Goal: Task Accomplishment & Management: Use online tool/utility

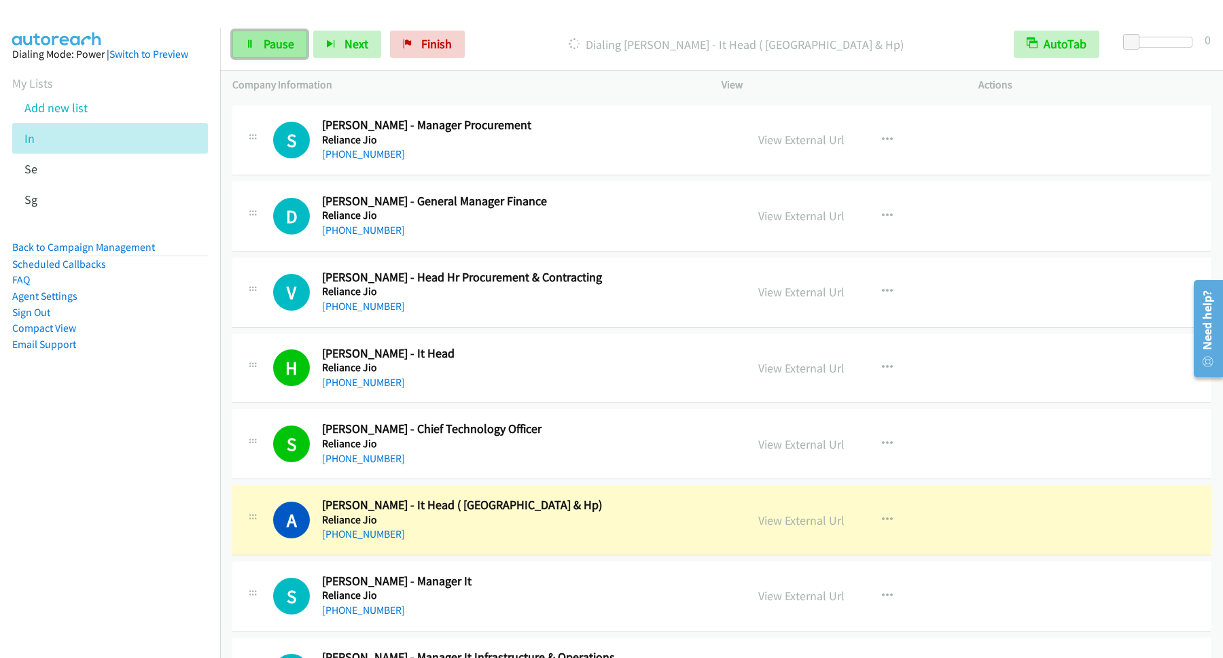
click at [281, 54] on link "Pause" at bounding box center [269, 44] width 75 height 27
click at [265, 47] on span "Pause" at bounding box center [279, 44] width 31 height 16
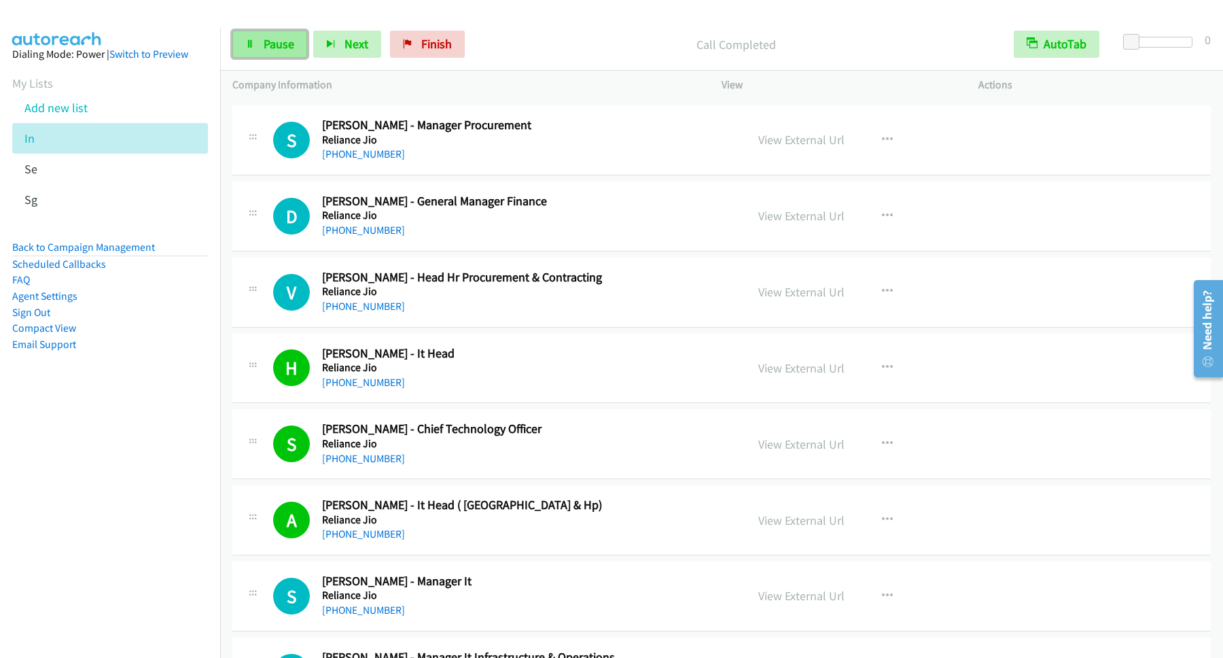
click at [272, 39] on span "Pause" at bounding box center [279, 44] width 31 height 16
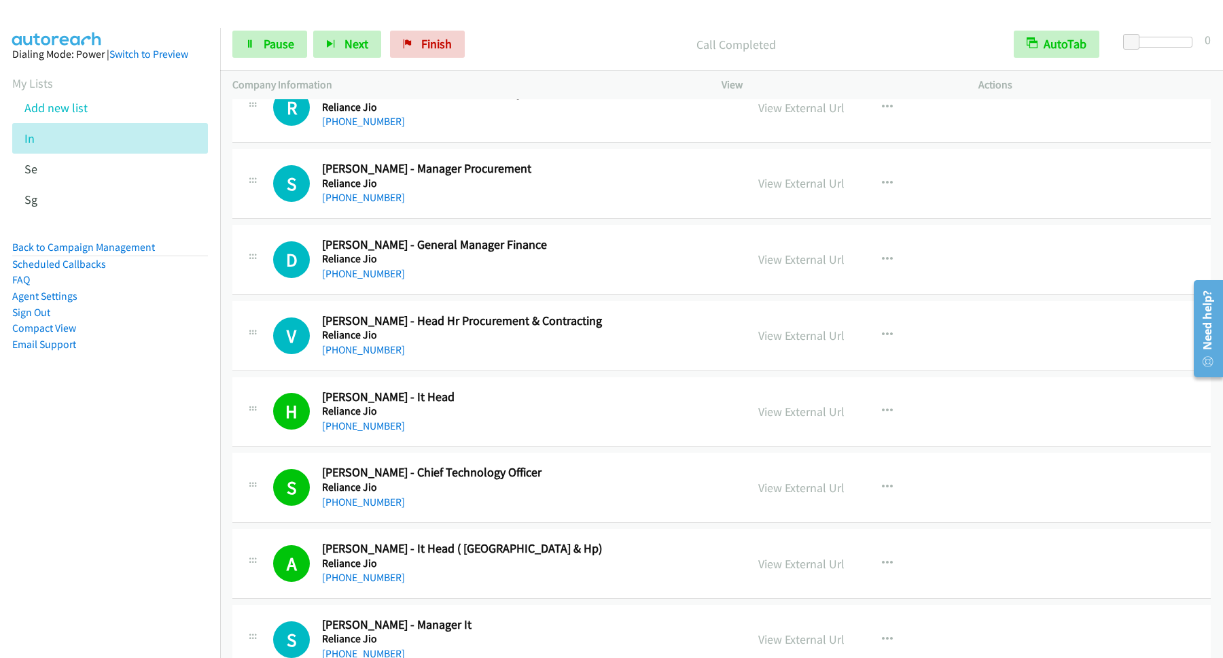
click at [122, 482] on nav "Dialing Mode: Power | Switch to Preview My Lists Add new list In Se Sg Back to …" at bounding box center [110, 357] width 221 height 658
click at [859, 51] on p "Call Completed" at bounding box center [736, 44] width 506 height 18
click at [876, 38] on p "Call Completed" at bounding box center [736, 44] width 506 height 18
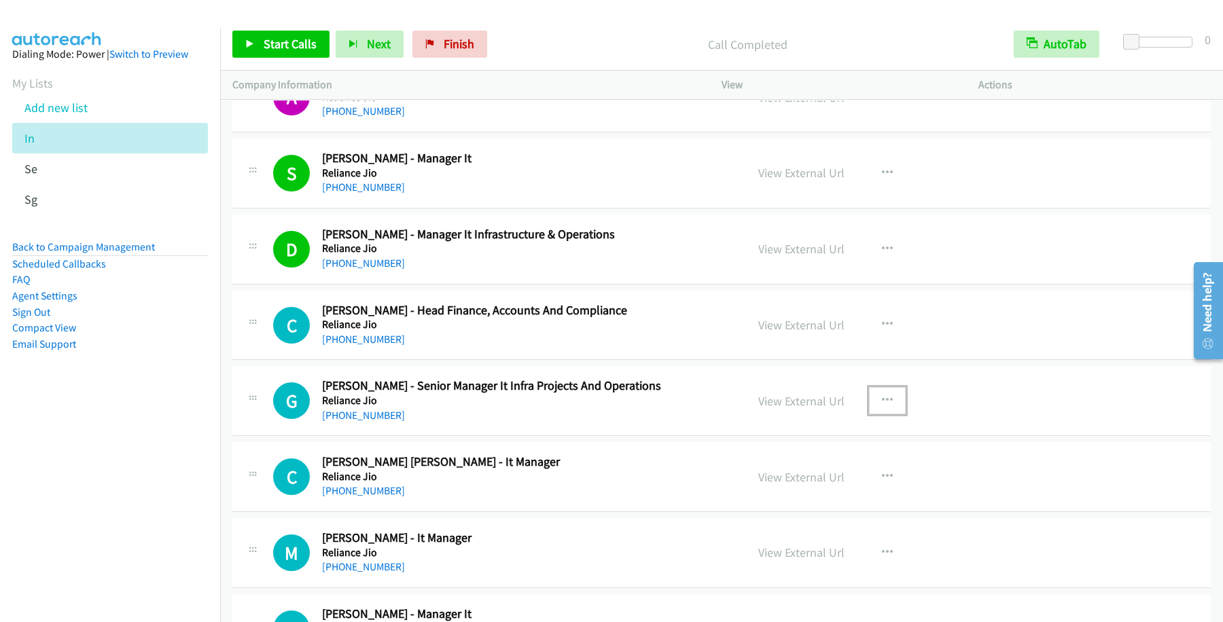
click at [882, 406] on icon "button" at bounding box center [887, 400] width 11 height 11
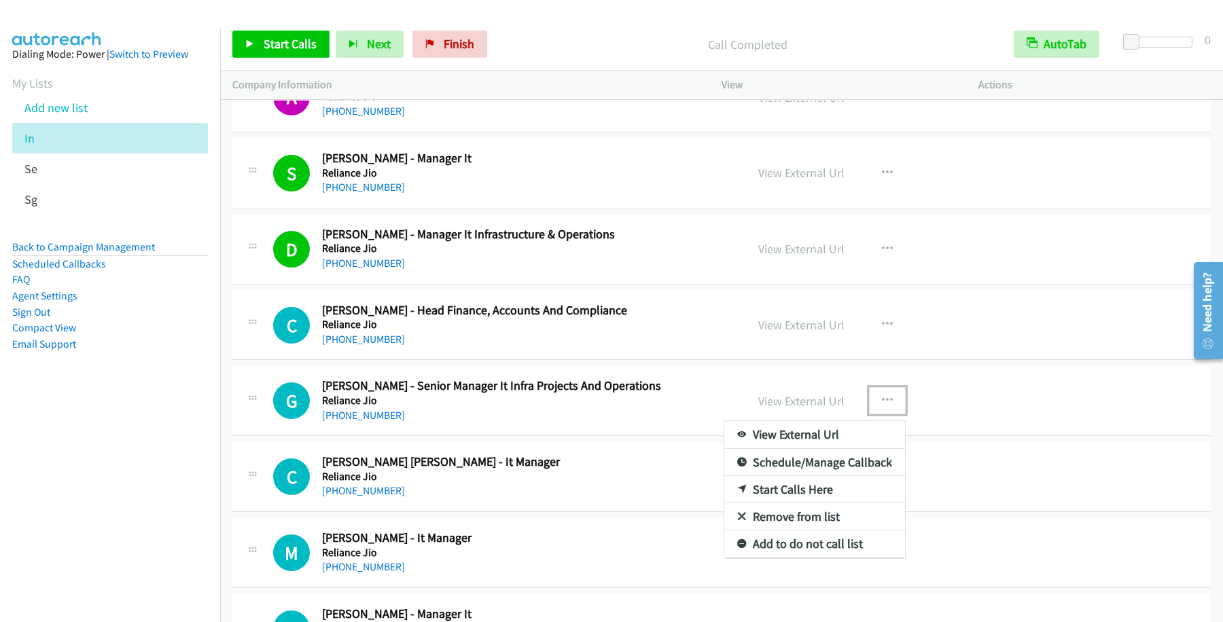
drag, startPoint x: 768, startPoint y: 514, endPoint x: 794, endPoint y: 505, distance: 27.1
click at [768, 503] on link "Start Calls Here" at bounding box center [814, 489] width 181 height 27
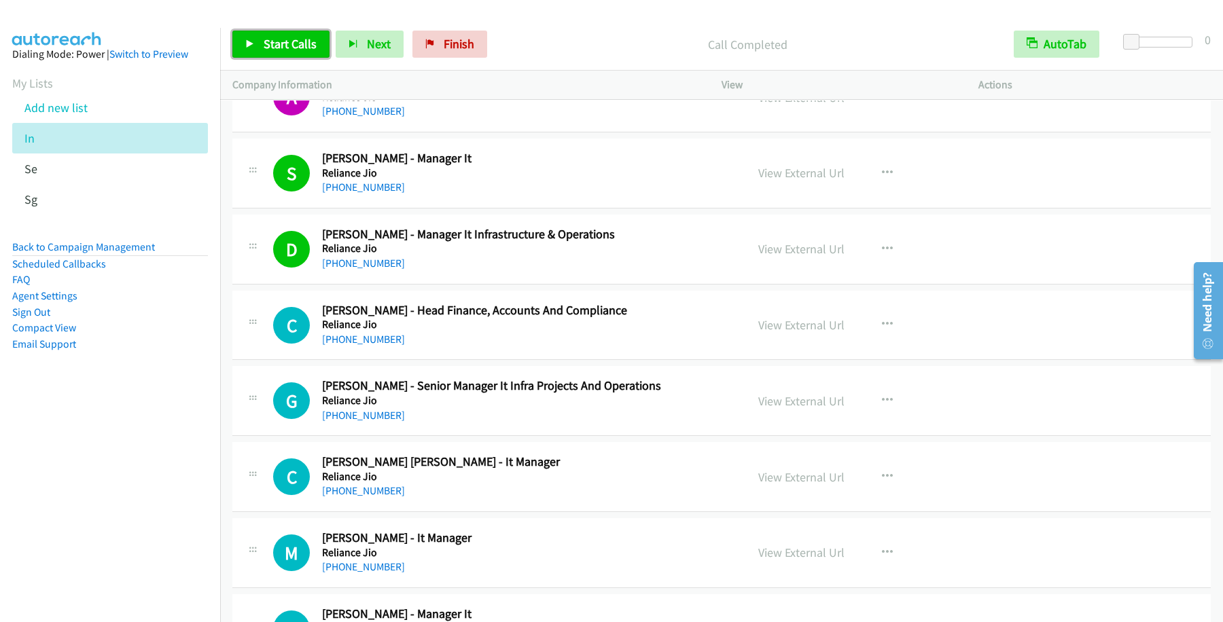
click at [296, 48] on span "Start Calls" at bounding box center [290, 44] width 53 height 16
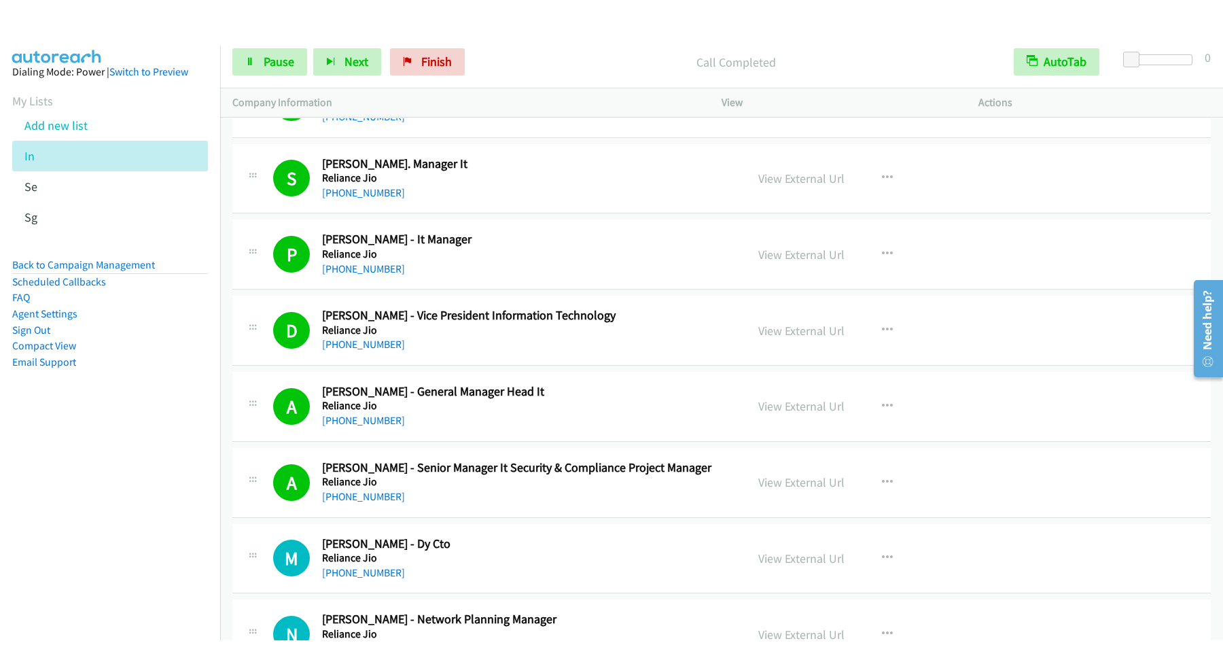
scroll to position [10616, 0]
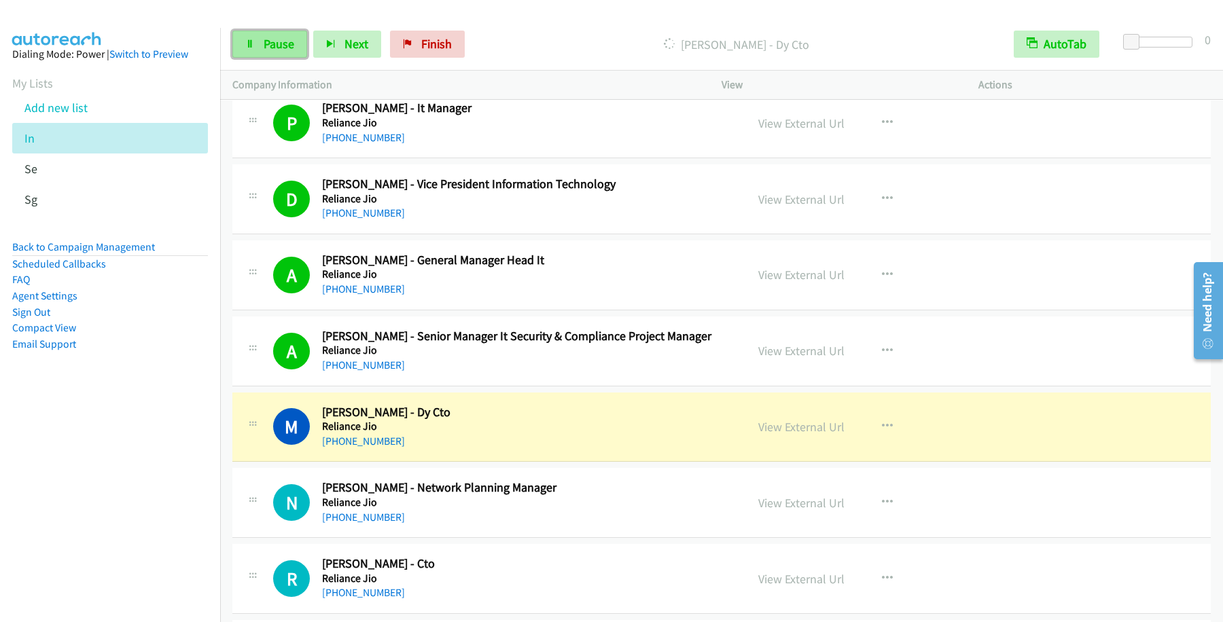
click at [274, 47] on span "Pause" at bounding box center [279, 44] width 31 height 16
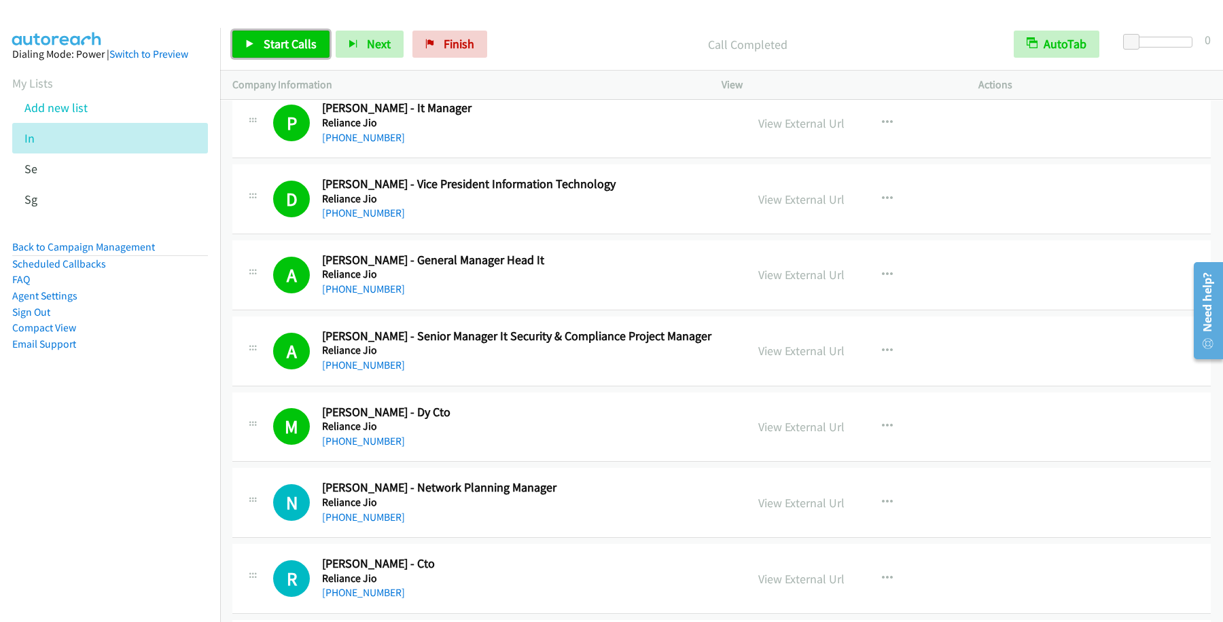
click at [279, 37] on span "Start Calls" at bounding box center [290, 44] width 53 height 16
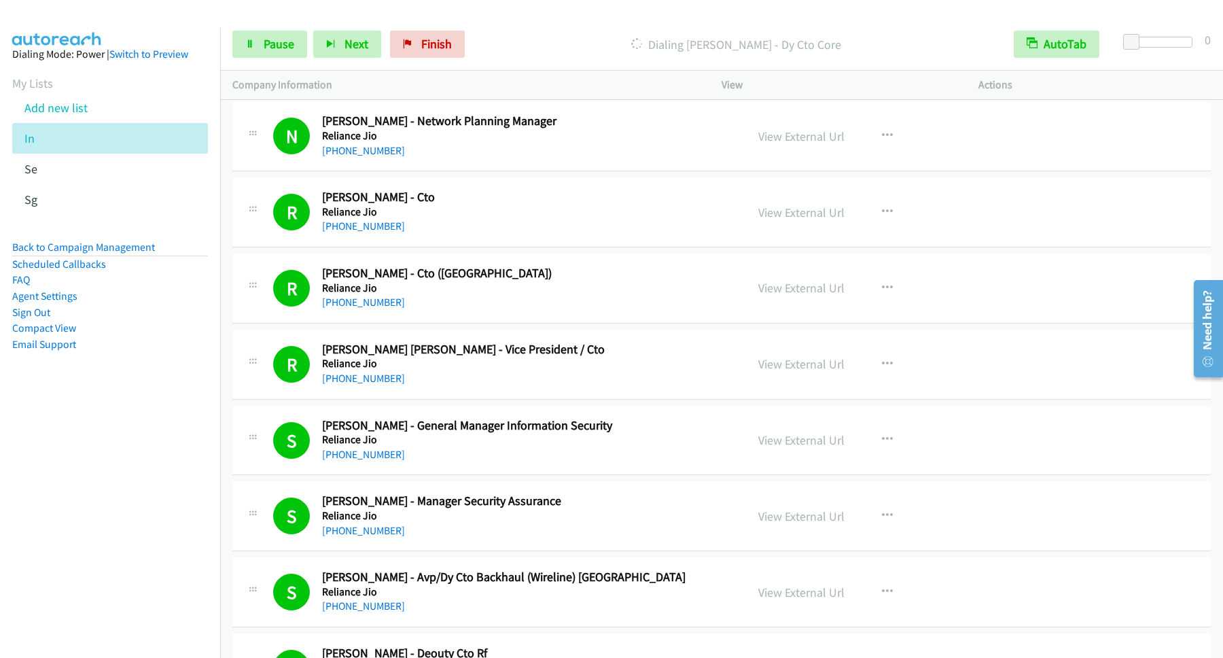
scroll to position [11717, 0]
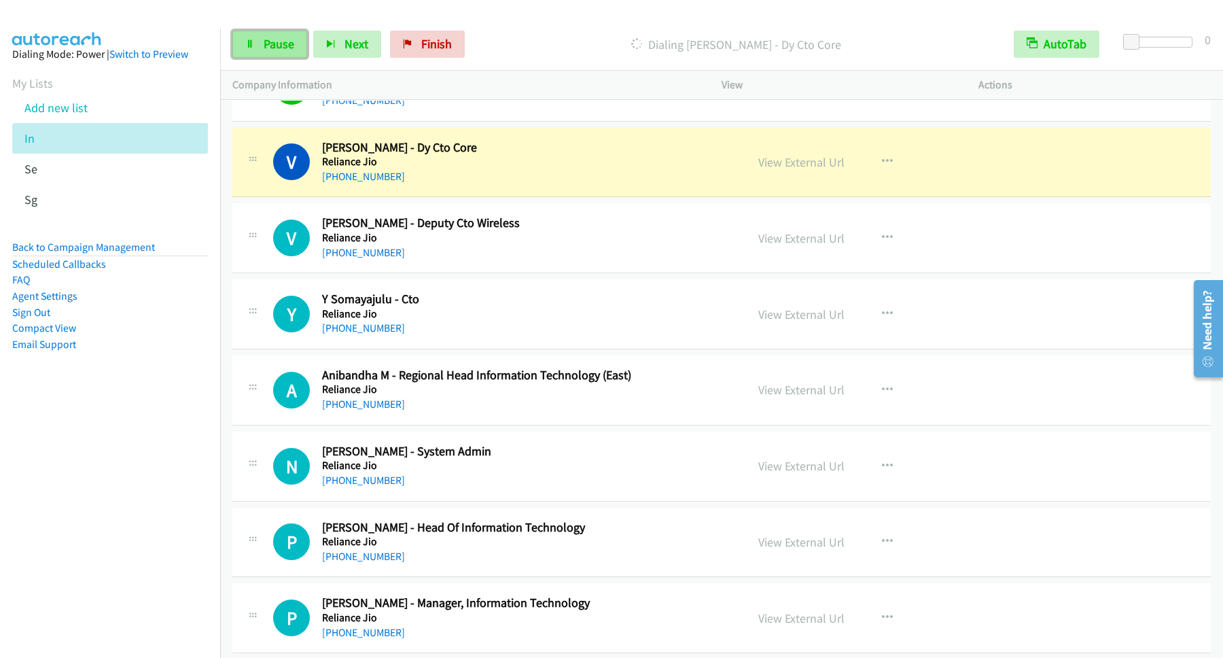
click at [274, 34] on link "Pause" at bounding box center [269, 44] width 75 height 27
